Goal: Navigation & Orientation: Find specific page/section

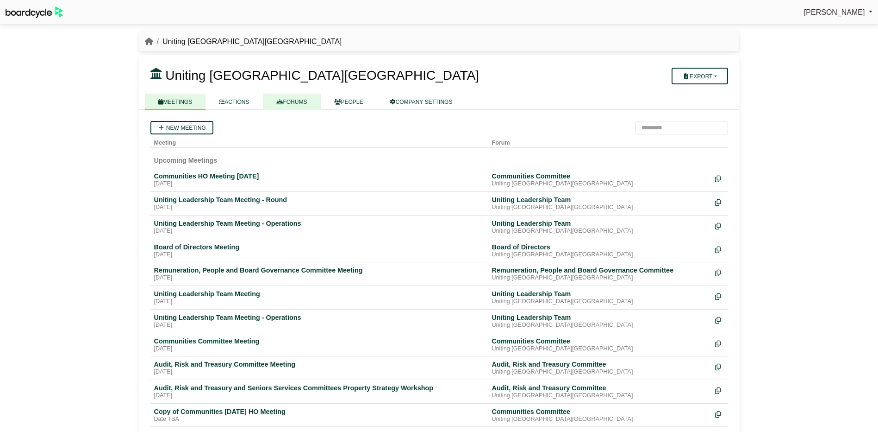
click at [298, 99] on link "FORUMS" at bounding box center [292, 102] width 58 height 16
